Goal: Task Accomplishment & Management: Complete application form

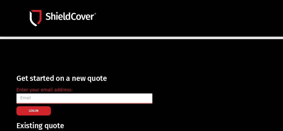
click at [63, 95] on input "email" at bounding box center [84, 99] width 136 height 10
type input "[PERSON_NAME][EMAIL_ADDRESS][DOMAIN_NAME]"
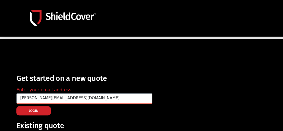
click at [46, 106] on button "LOG IN" at bounding box center [33, 110] width 34 height 9
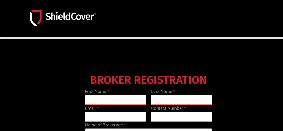
click at [116, 100] on input "text" at bounding box center [115, 100] width 61 height 10
type input "[PERSON_NAME]"
click at [165, 96] on input "text" at bounding box center [181, 100] width 61 height 10
type input "[PERSON_NAME]"
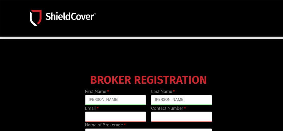
click at [109, 115] on input "email" at bounding box center [115, 117] width 61 height 10
type input "[PERSON_NAME][EMAIL_ADDRESS][DOMAIN_NAME]"
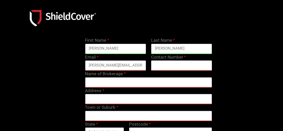
click at [176, 64] on input "text" at bounding box center [181, 65] width 61 height 10
click at [167, 61] on input "text" at bounding box center [181, 65] width 61 height 10
paste input "07 3175 2435"
type input "07 3175 2435"
click at [112, 80] on input "text" at bounding box center [148, 82] width 127 height 10
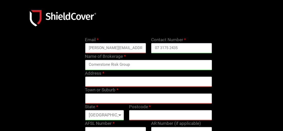
scroll to position [77, 0]
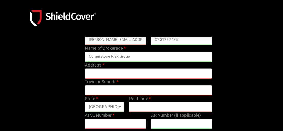
type input "Cornerstone Risk Group"
click at [101, 68] on input "text" at bounding box center [148, 73] width 127 height 10
click at [101, 85] on input "text" at bounding box center [148, 90] width 127 height 10
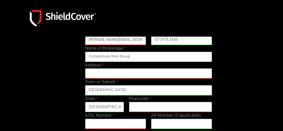
type input "[GEOGRAPHIC_DATA]"
click at [104, 71] on input "text" at bounding box center [148, 73] width 127 height 10
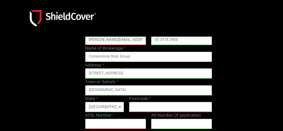
type input "[STREET_ADDRESS]"
click at [141, 105] on input "text" at bounding box center [170, 107] width 83 height 10
type input "4000"
click at [101, 123] on input "text" at bounding box center [115, 124] width 61 height 10
paste input "460382"
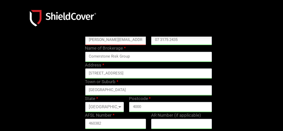
scroll to position [128, 0]
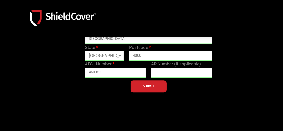
type input "460382"
click at [146, 88] on button "SUBMIT" at bounding box center [148, 86] width 36 height 12
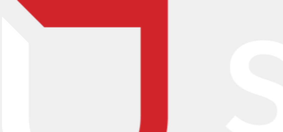
scroll to position [102, 0]
